Goal: Find specific page/section: Find specific page/section

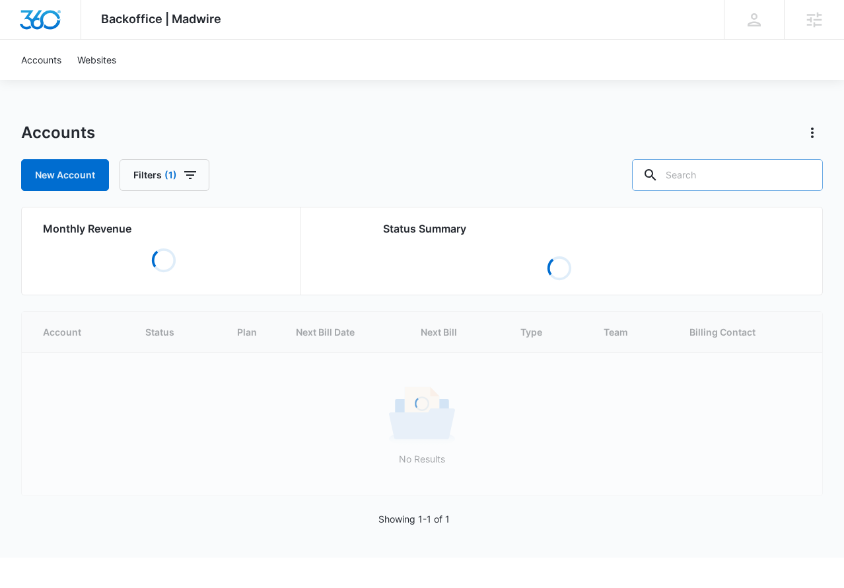
click at [713, 189] on input "text" at bounding box center [727, 175] width 191 height 32
type input "onyx"
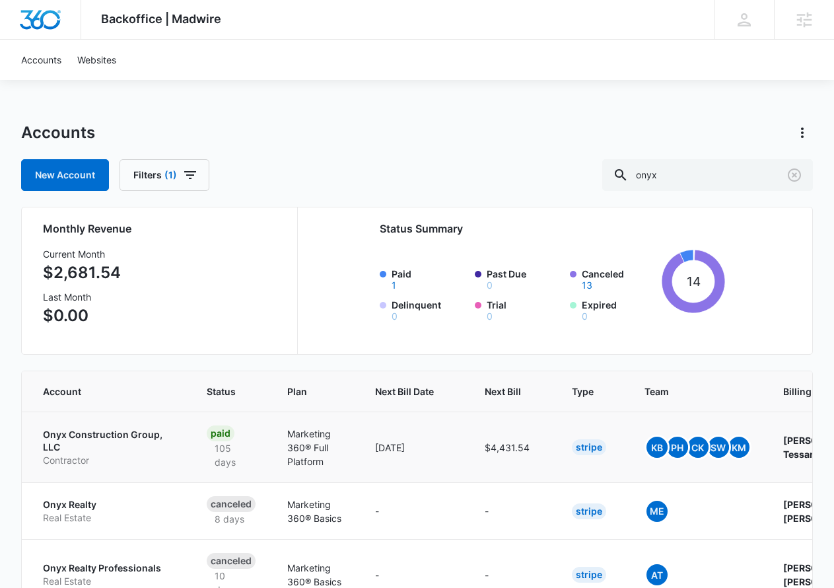
click at [85, 437] on p "Onyx Construction Group, LLC" at bounding box center [109, 441] width 132 height 26
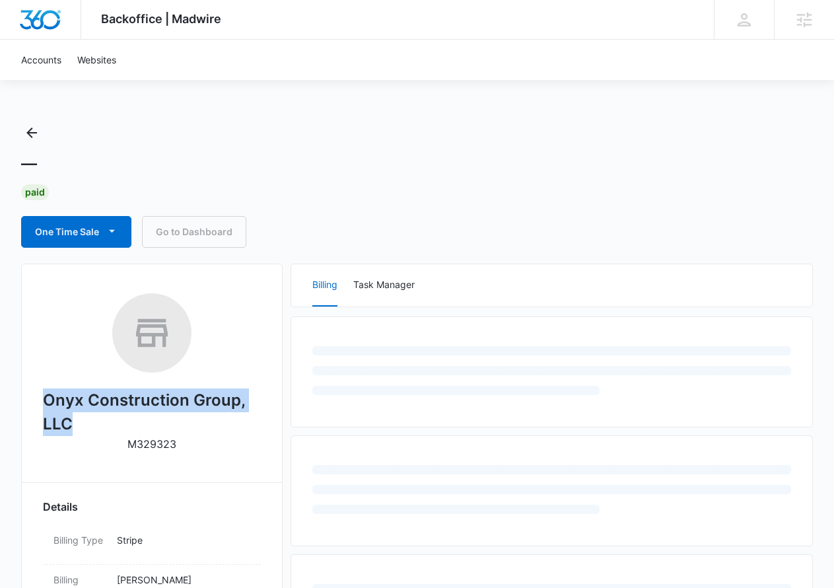
drag, startPoint x: 33, startPoint y: 405, endPoint x: 108, endPoint y: 423, distance: 77.4
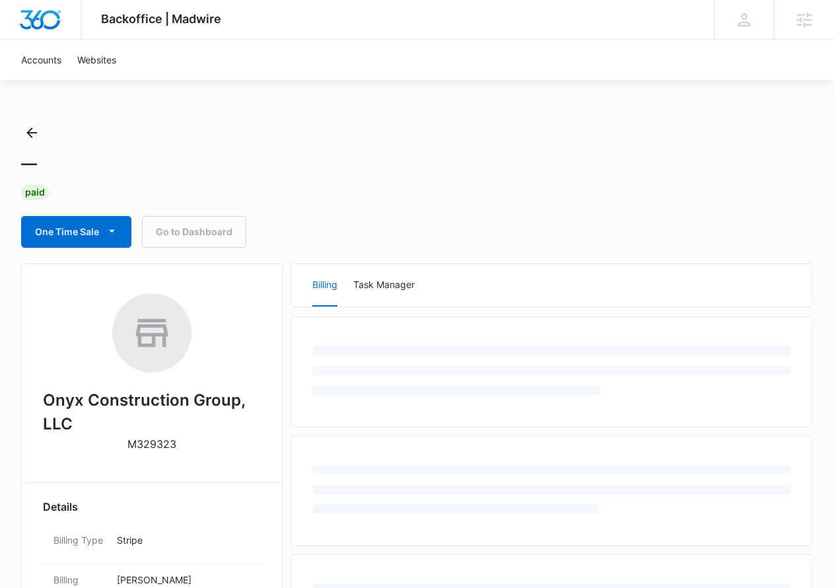
click at [154, 441] on p "M329323" at bounding box center [151, 444] width 49 height 16
copy p "M329323"
click at [749, 27] on div at bounding box center [744, 20] width 20 height 20
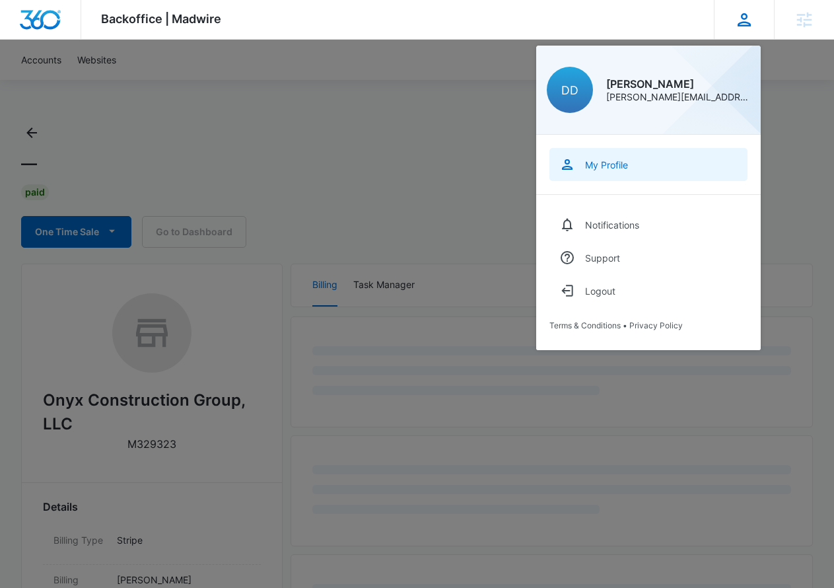
click at [609, 171] on link "My Profile" at bounding box center [648, 164] width 198 height 33
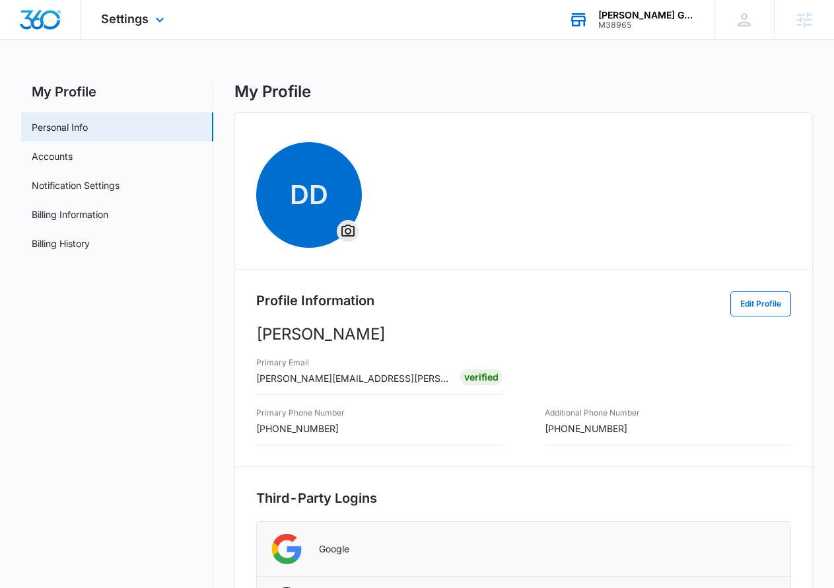
click at [641, 9] on div "Roddy Carter Global M38965 Your Accounts View All" at bounding box center [631, 19] width 165 height 39
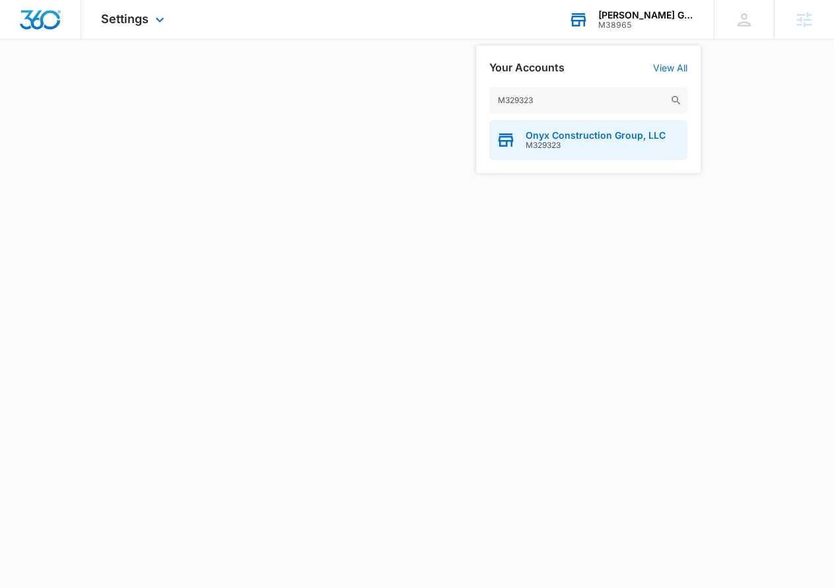
type input "M329323"
click at [541, 128] on div "Onyx Construction Group, LLC M329323" at bounding box center [588, 140] width 198 height 40
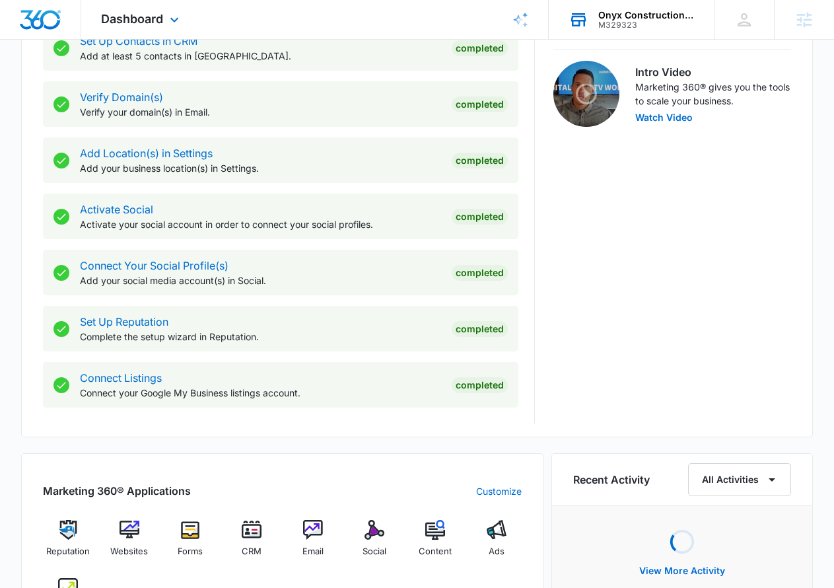
scroll to position [468, 0]
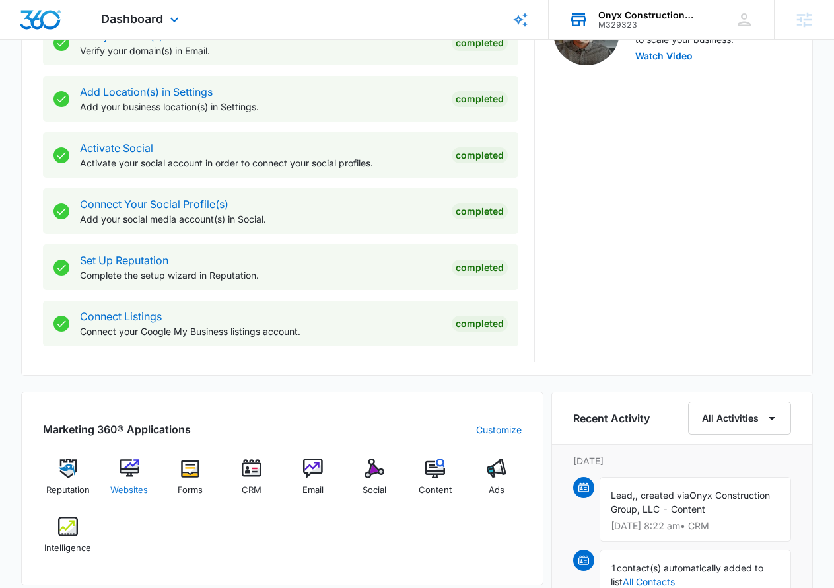
click at [124, 479] on div "Websites" at bounding box center [129, 482] width 51 height 48
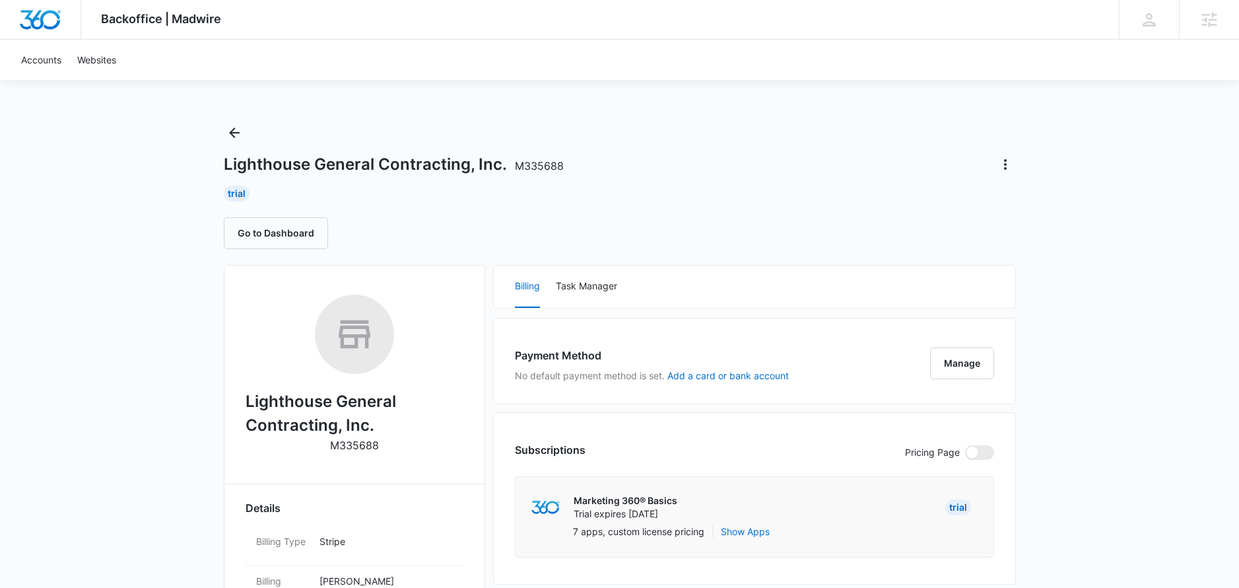
click at [393, 154] on div "Lighthouse General Contracting, Inc. M335688" at bounding box center [620, 164] width 792 height 21
drag, startPoint x: 501, startPoint y: 162, endPoint x: 205, endPoint y: 157, distance: 295.2
drag, startPoint x: 218, startPoint y: 164, endPoint x: 495, endPoint y: 169, distance: 277.4
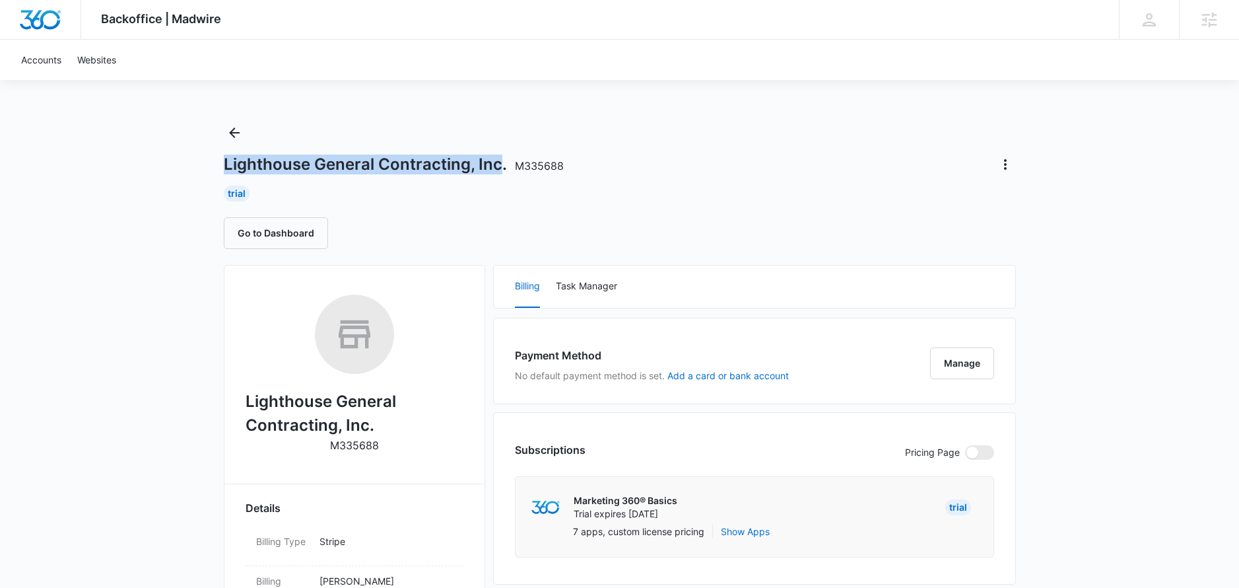
copy h1 "Lighthouse General Contracting, Inc"
click at [954, 357] on button "Manage" at bounding box center [962, 363] width 64 height 32
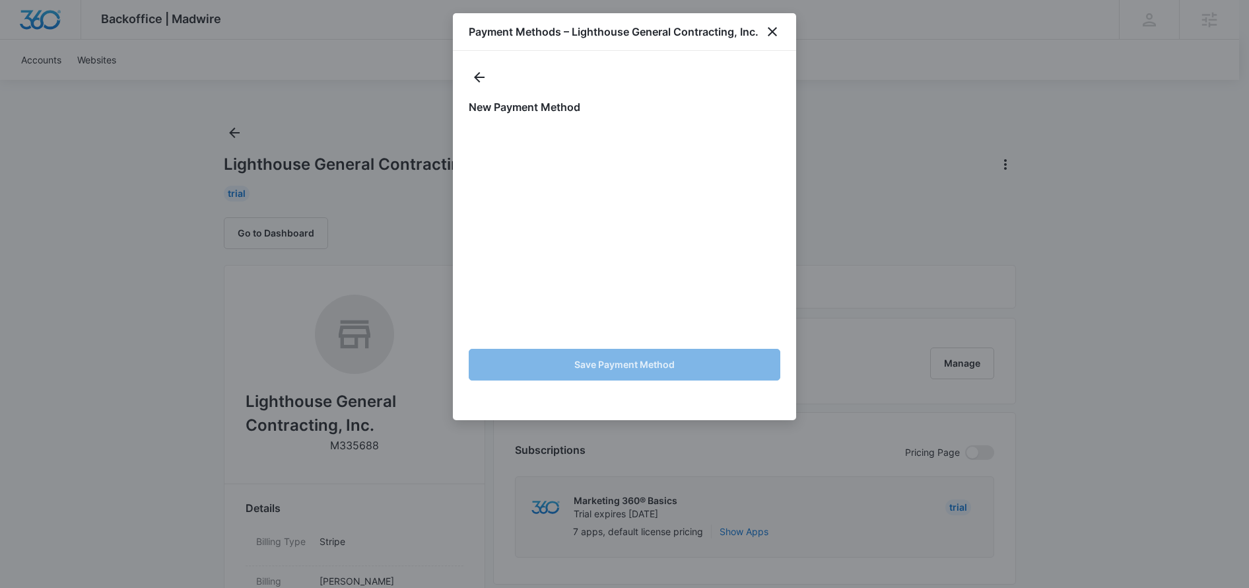
click at [759, 24] on h1 "Payment Methods – Lighthouse General Contracting, Inc." at bounding box center [614, 32] width 290 height 16
click at [769, 28] on icon "close" at bounding box center [772, 31] width 9 height 9
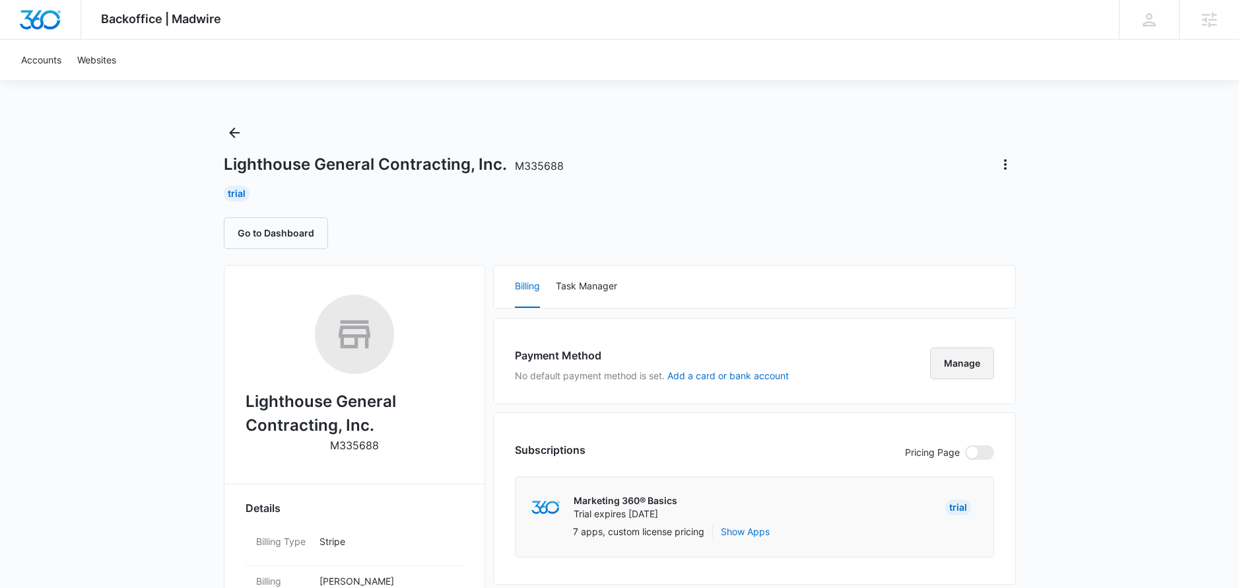
click at [965, 370] on button "Manage" at bounding box center [962, 363] width 64 height 32
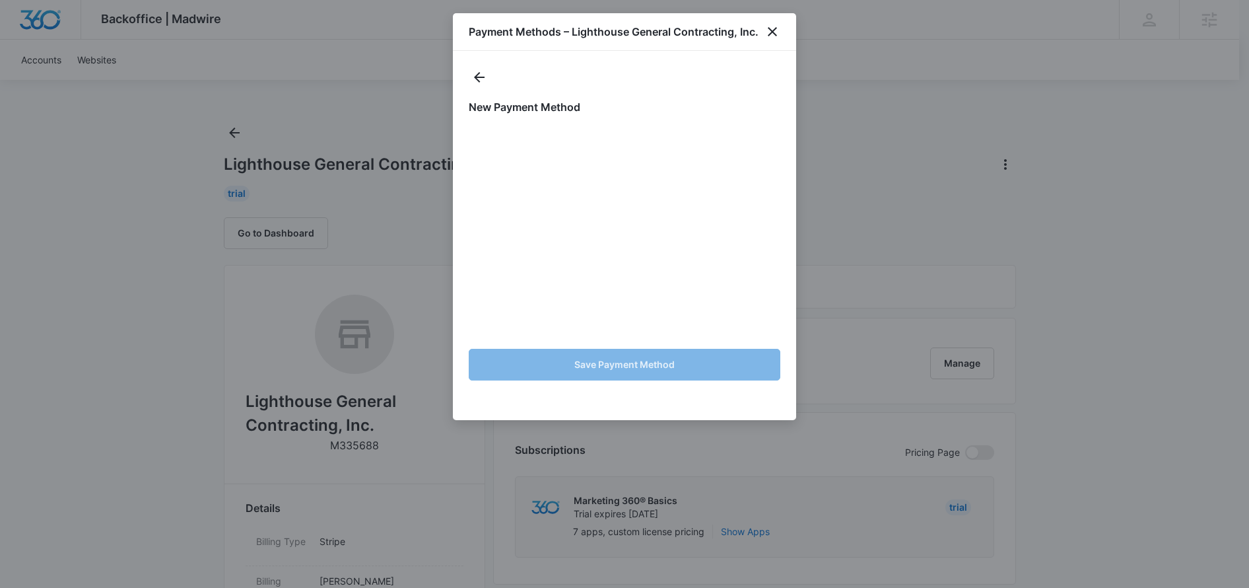
click at [763, 35] on div "Payment Methods – Lighthouse General Contracting, Inc." at bounding box center [624, 32] width 343 height 38
click at [765, 32] on icon "close" at bounding box center [773, 32] width 16 height 16
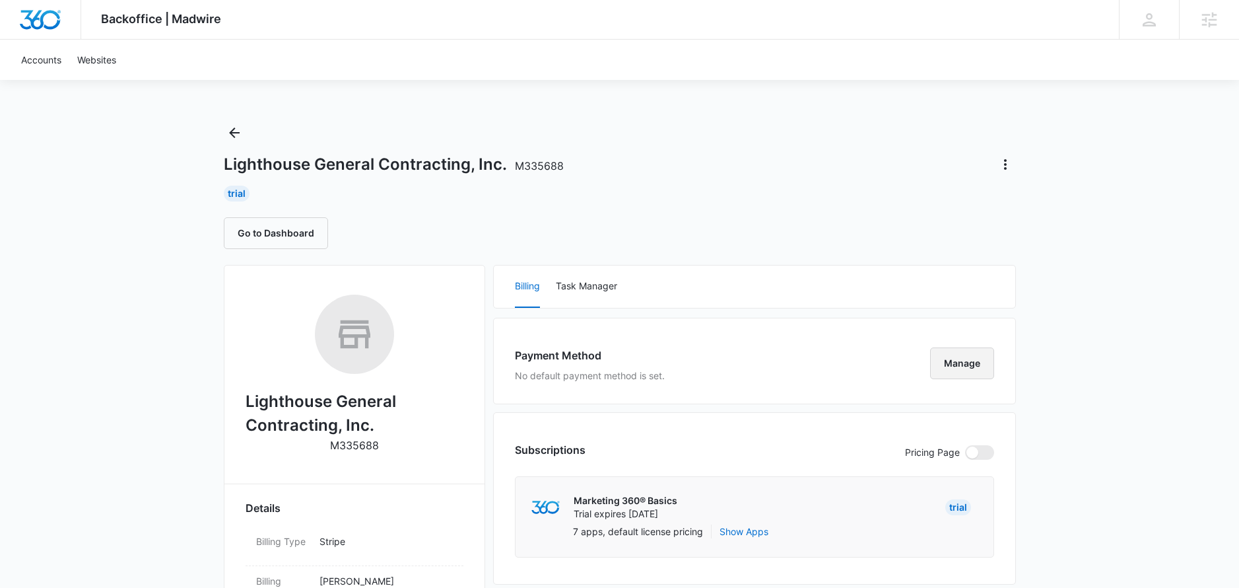
click at [955, 355] on button "Manage" at bounding box center [962, 363] width 64 height 32
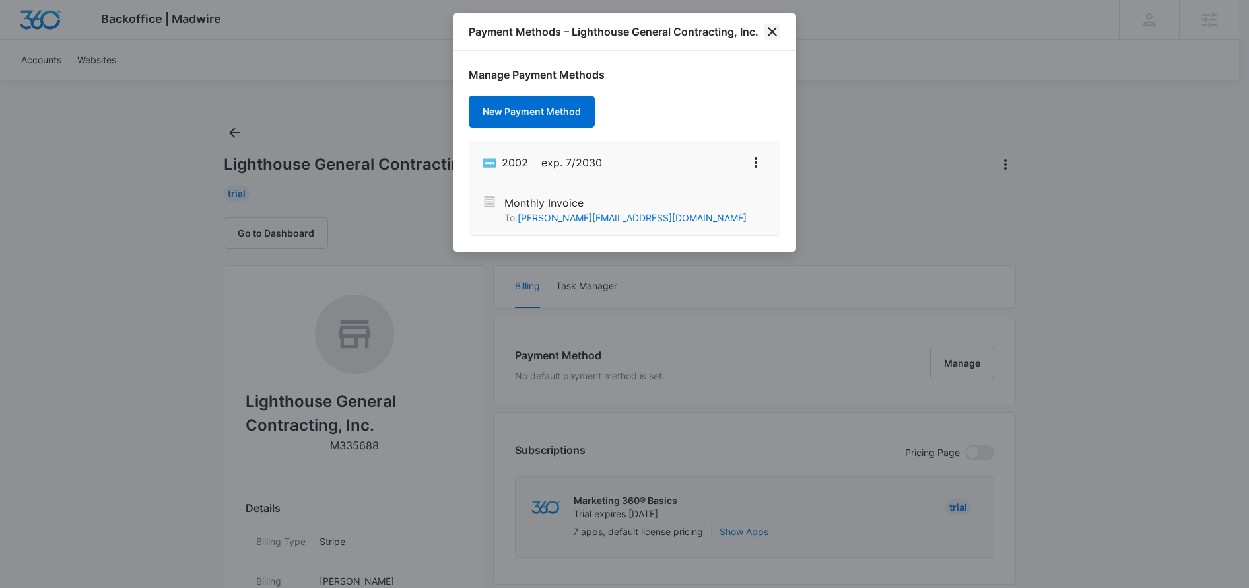
click at [774, 30] on icon "close" at bounding box center [772, 31] width 9 height 9
